Goal: Navigation & Orientation: Find specific page/section

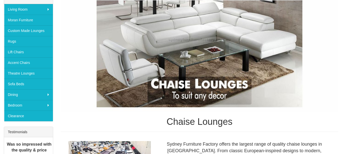
scroll to position [51, 0]
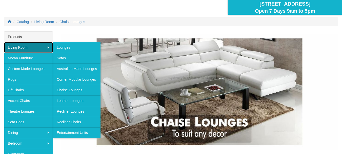
click at [36, 47] on link "Living Room" at bounding box center [28, 47] width 49 height 11
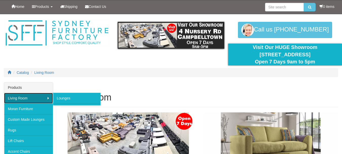
click at [24, 99] on link "Living Room" at bounding box center [28, 98] width 49 height 11
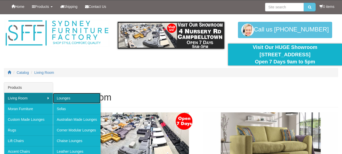
click at [72, 99] on link "Lounges" at bounding box center [77, 98] width 48 height 11
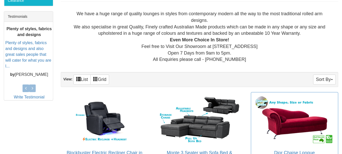
scroll to position [209, 0]
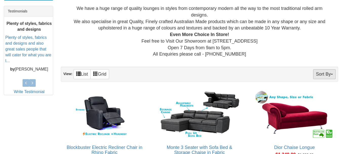
click at [318, 75] on button "Sort By" at bounding box center [324, 74] width 23 height 10
click at [311, 52] on div "We have a huge range of quality lounges in styles from contemporary modern all …" at bounding box center [200, 31] width 270 height 52
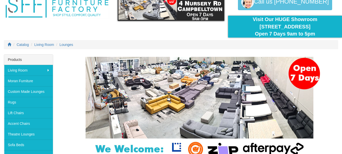
scroll to position [0, 0]
